Goal: Task Accomplishment & Management: Manage account settings

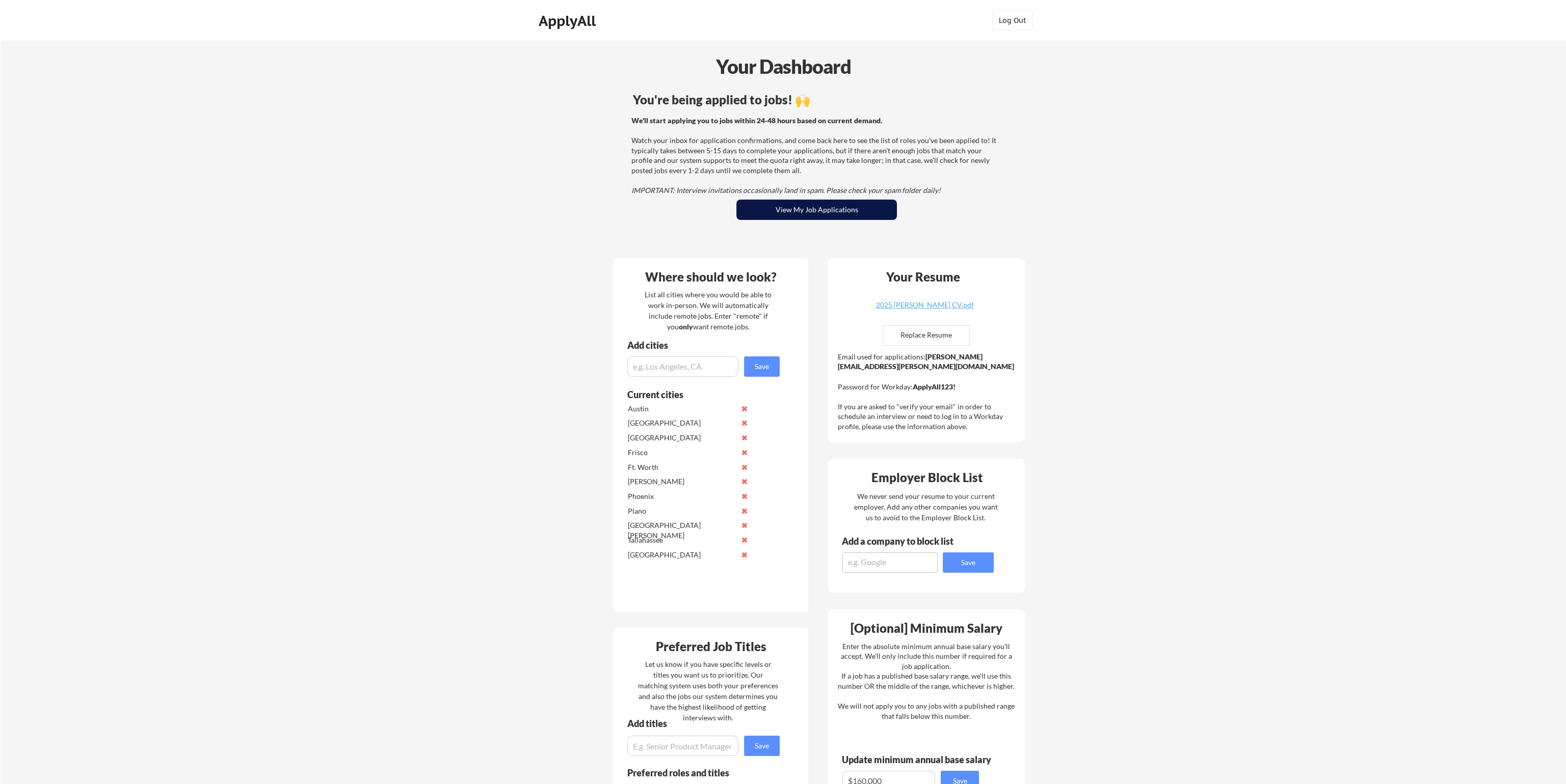
click at [802, 207] on button "View My Job Applications" at bounding box center [817, 209] width 161 height 20
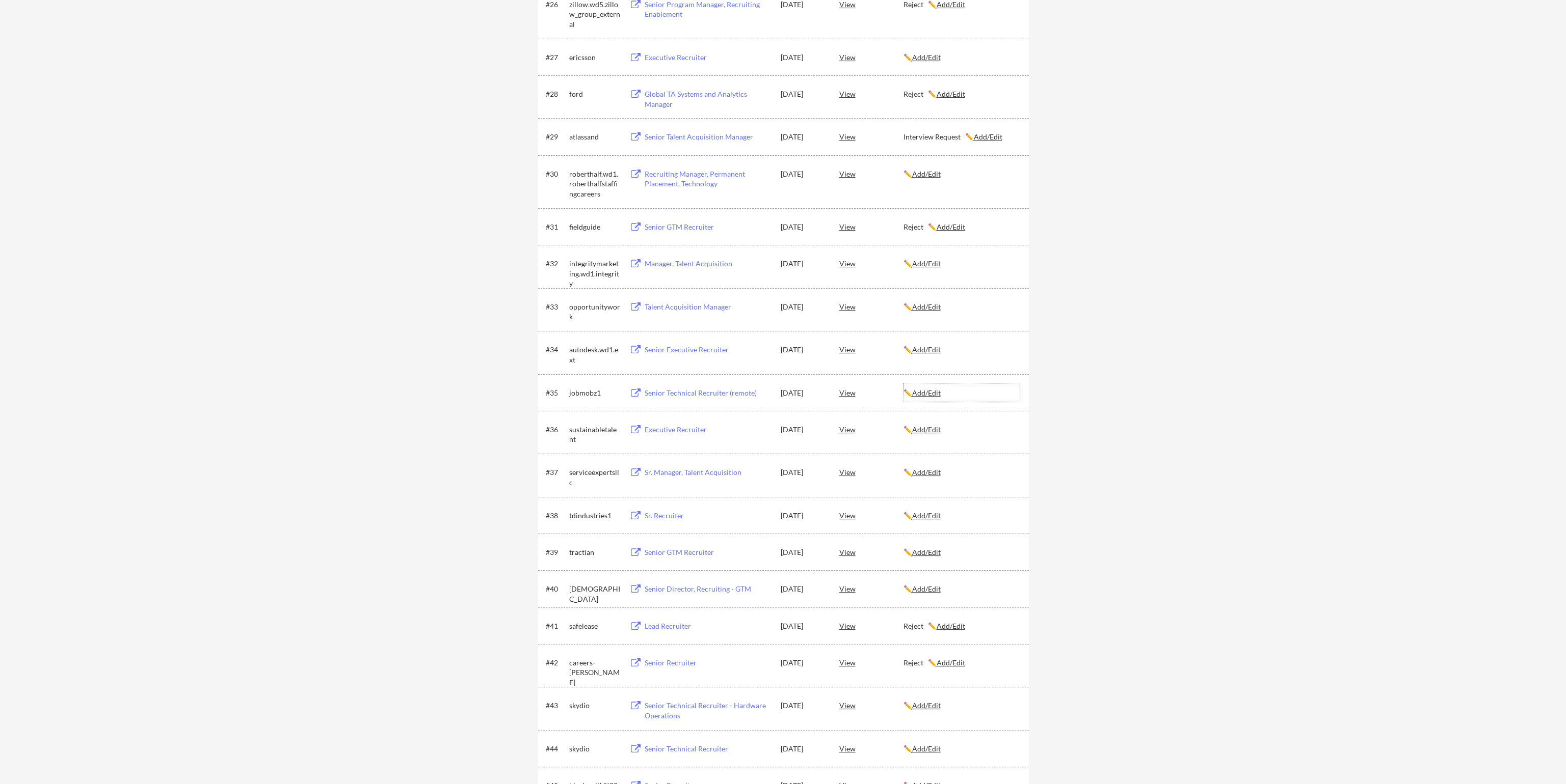
click at [933, 391] on u "Add/Edit" at bounding box center [927, 393] width 28 height 9
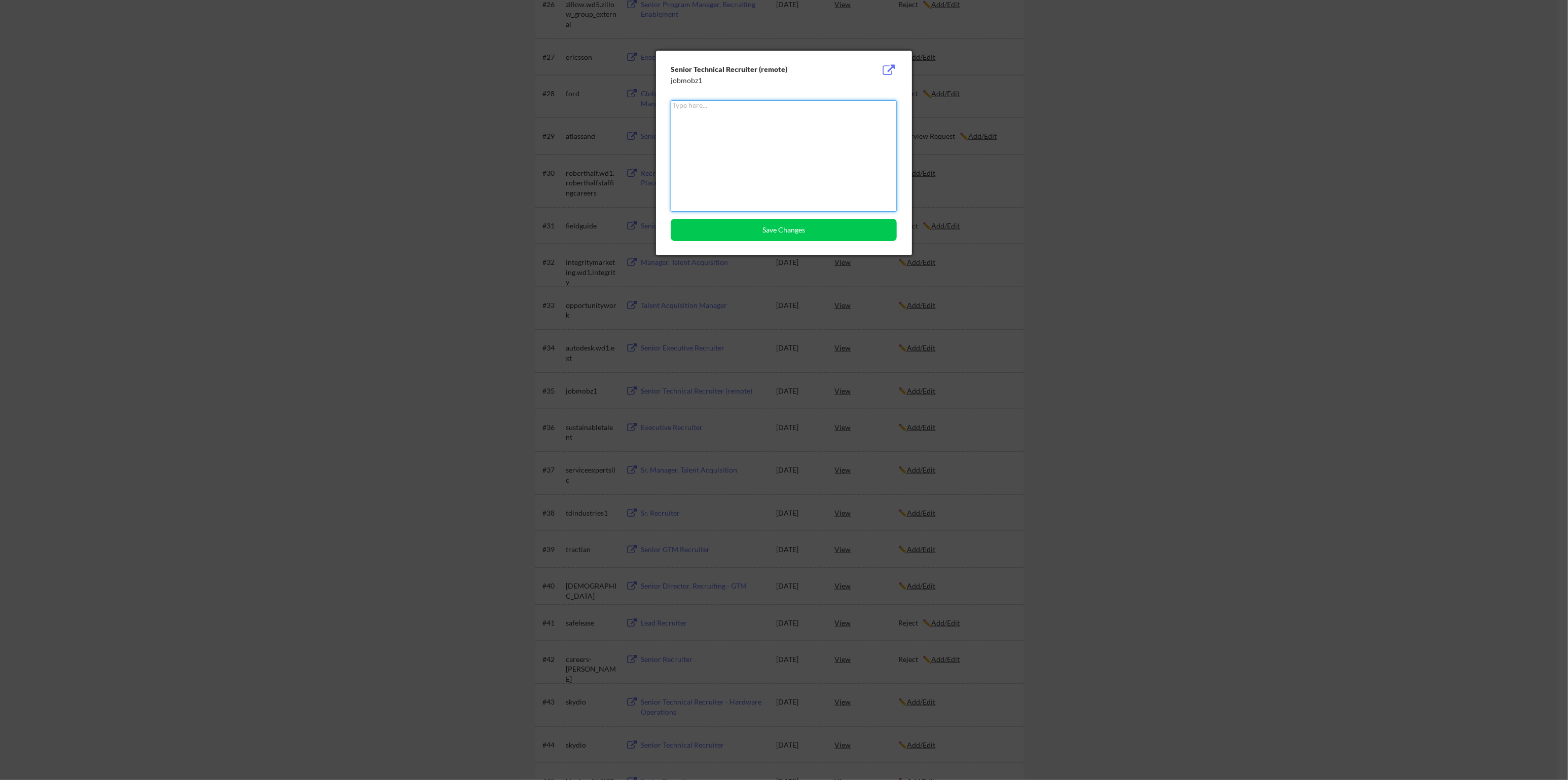
click at [722, 129] on textarea at bounding box center [784, 156] width 226 height 112
type textarea "Reject"
click at [738, 230] on button "Save Changes" at bounding box center [784, 230] width 226 height 22
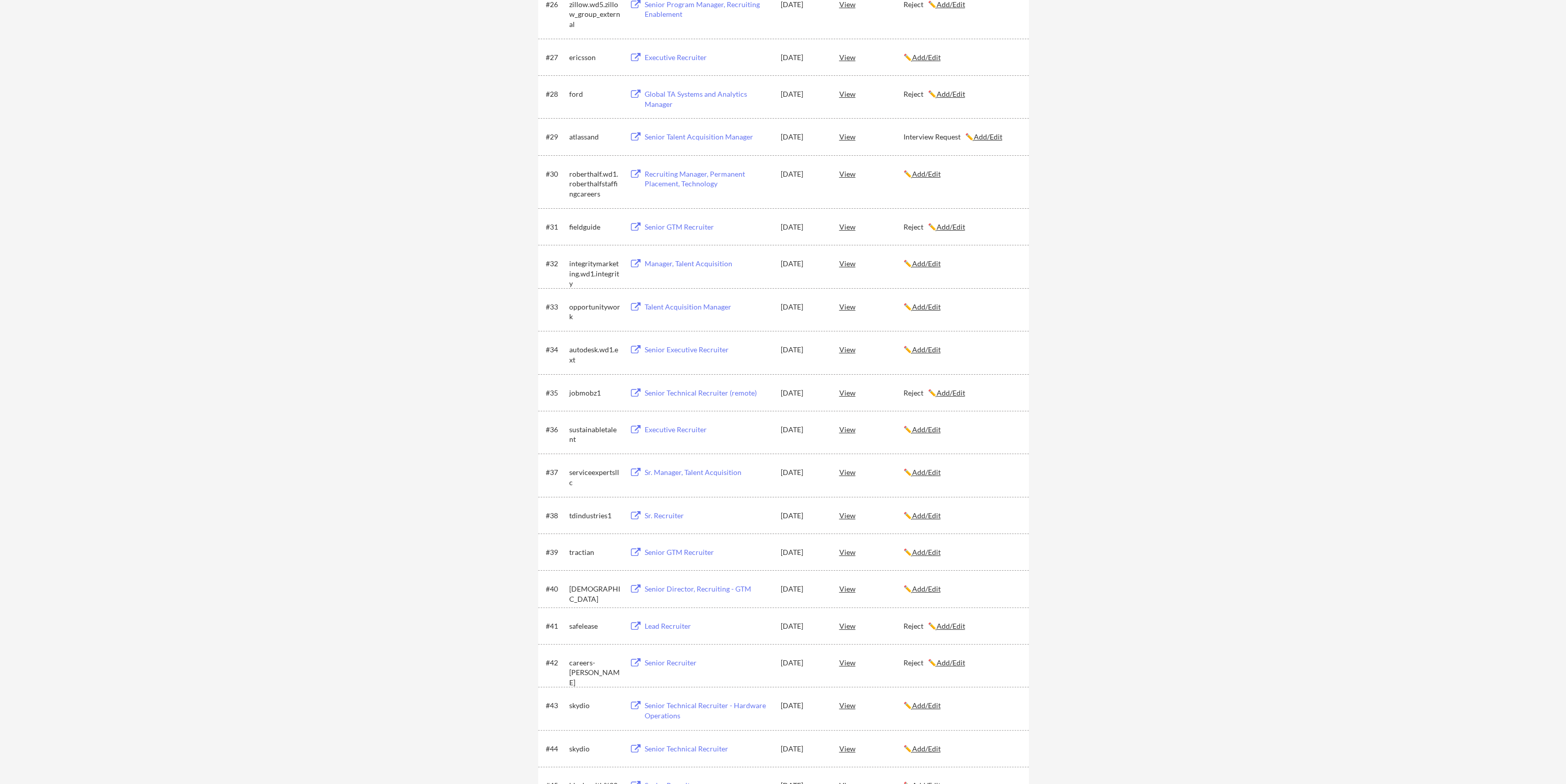
click at [248, 345] on div "← Back to Dashboard My Applications 74 applications sent Applied (74) More Jobs…" at bounding box center [783, 429] width 1566 height 3143
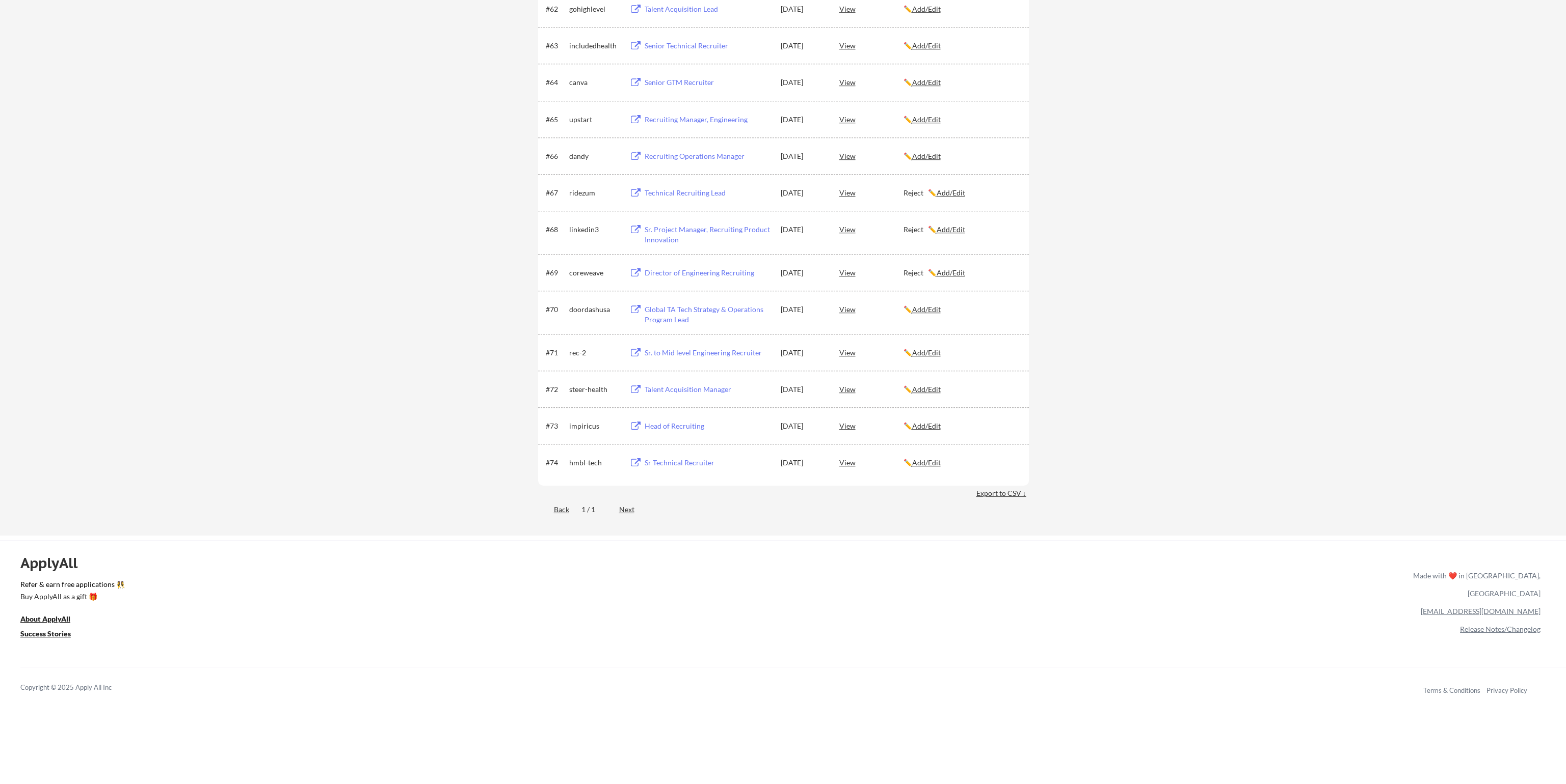
scroll to position [2377, 0]
